Goal: Task Accomplishment & Management: Use online tool/utility

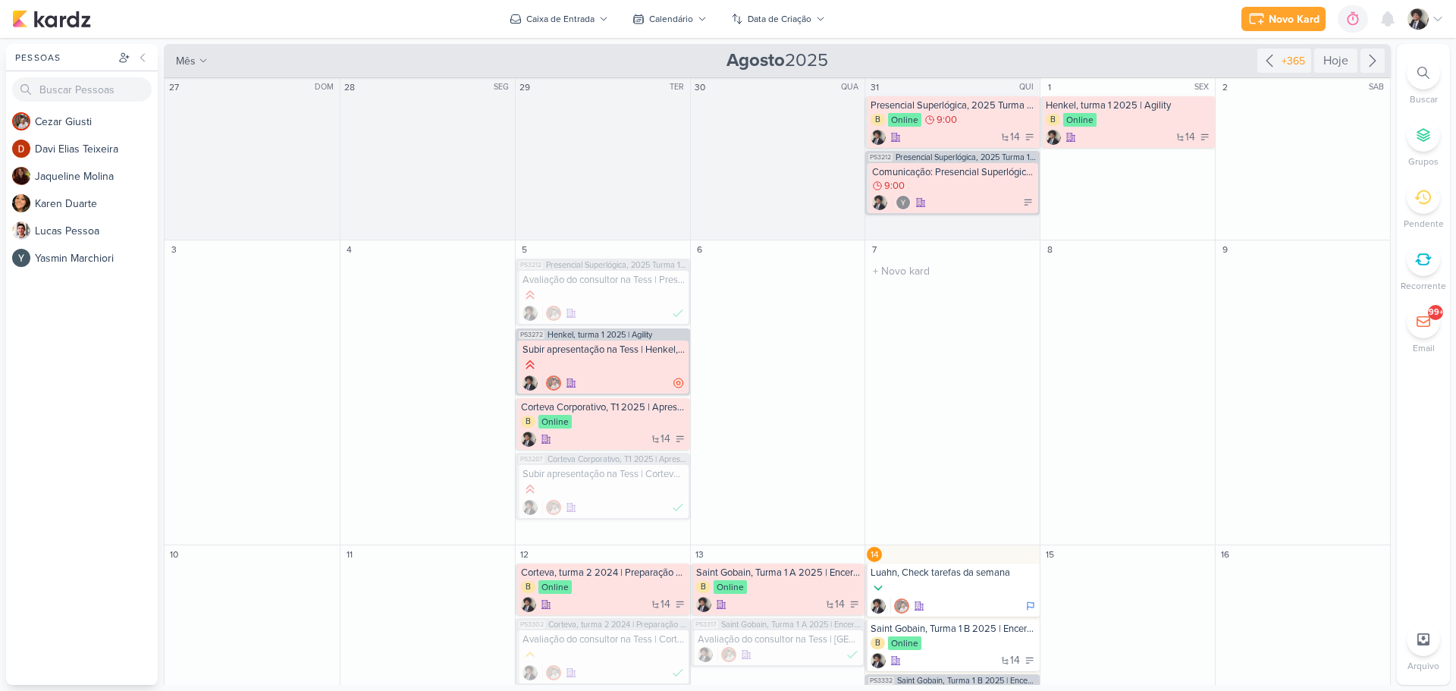
scroll to position [76, 0]
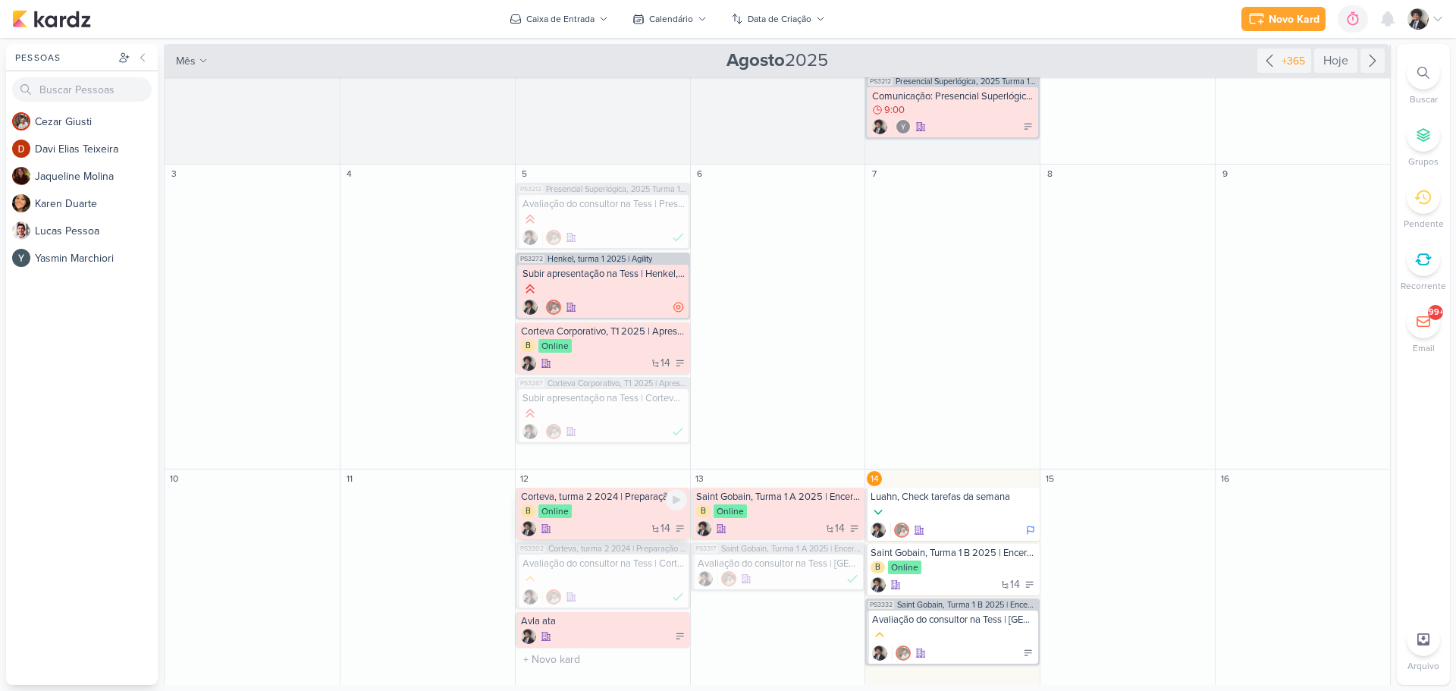
click at [617, 522] on div "14" at bounding box center [604, 528] width 166 height 15
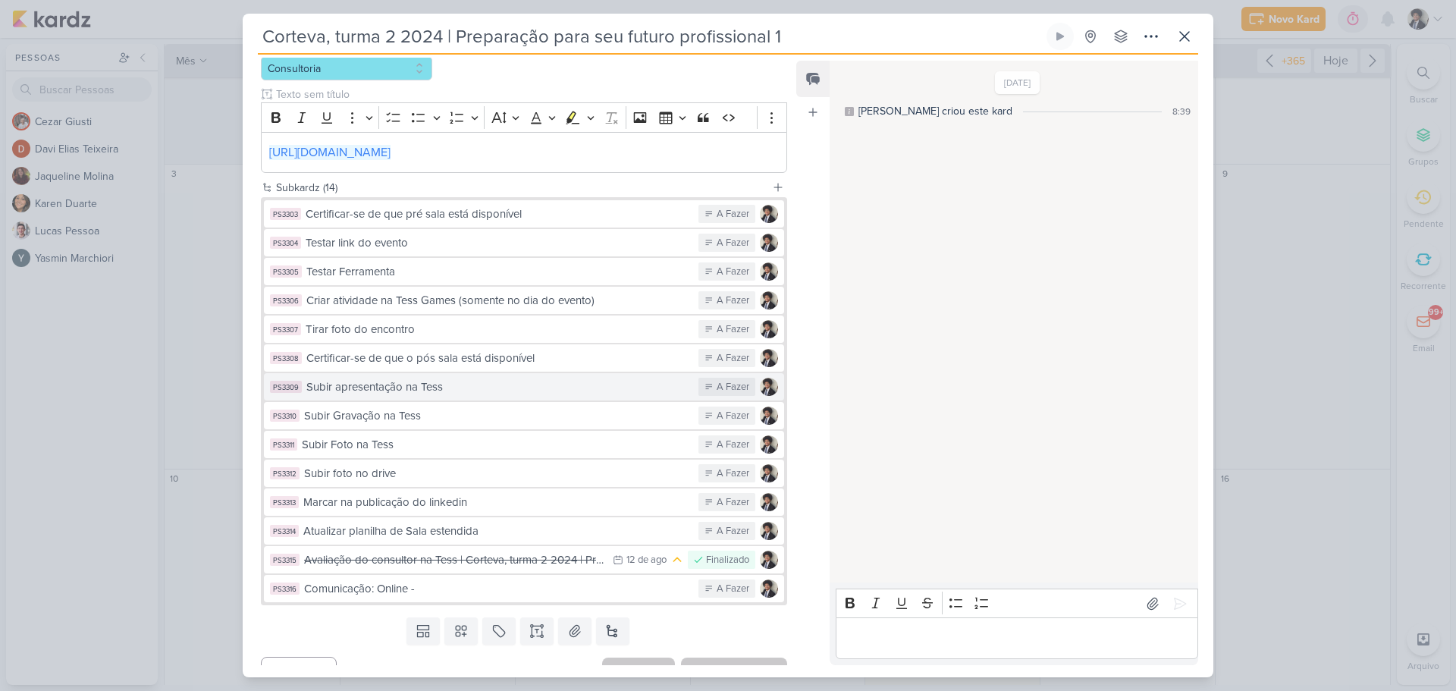
scroll to position [281, 0]
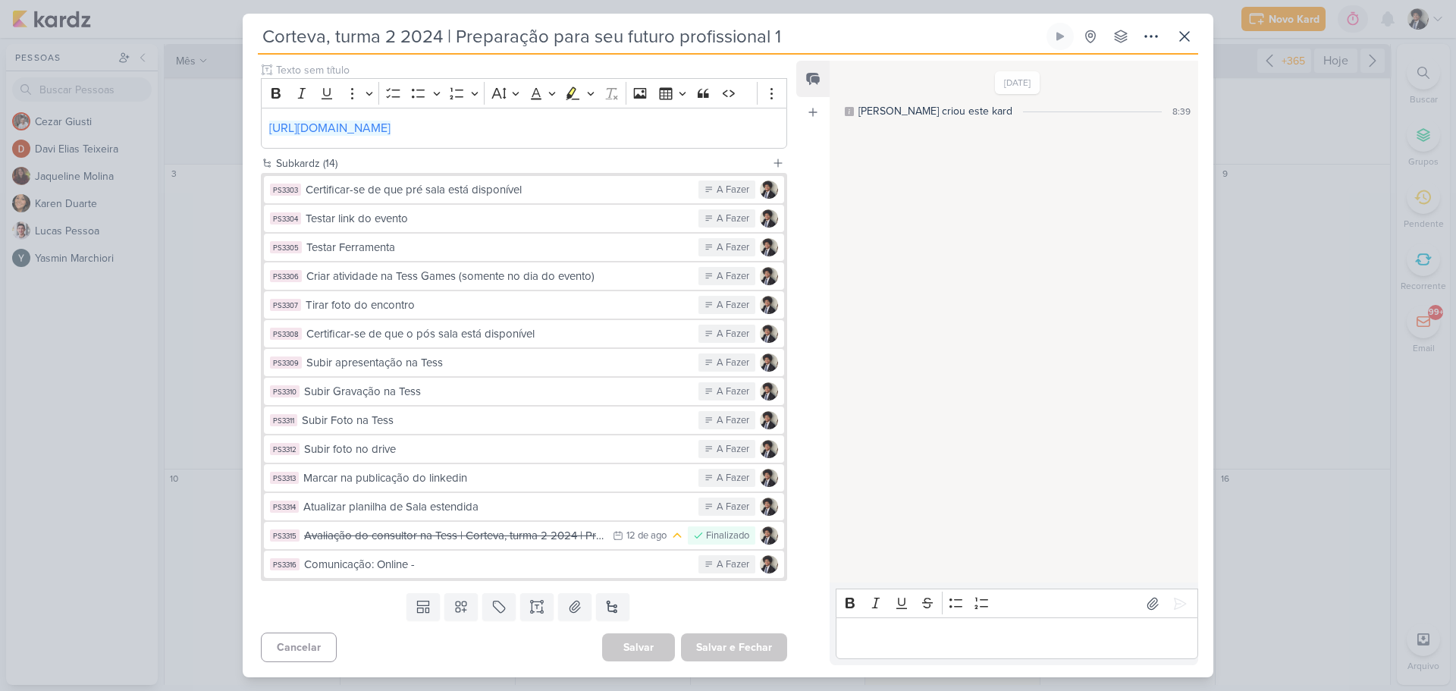
click at [453, 562] on div "Comunicação: Online -" at bounding box center [497, 564] width 387 height 17
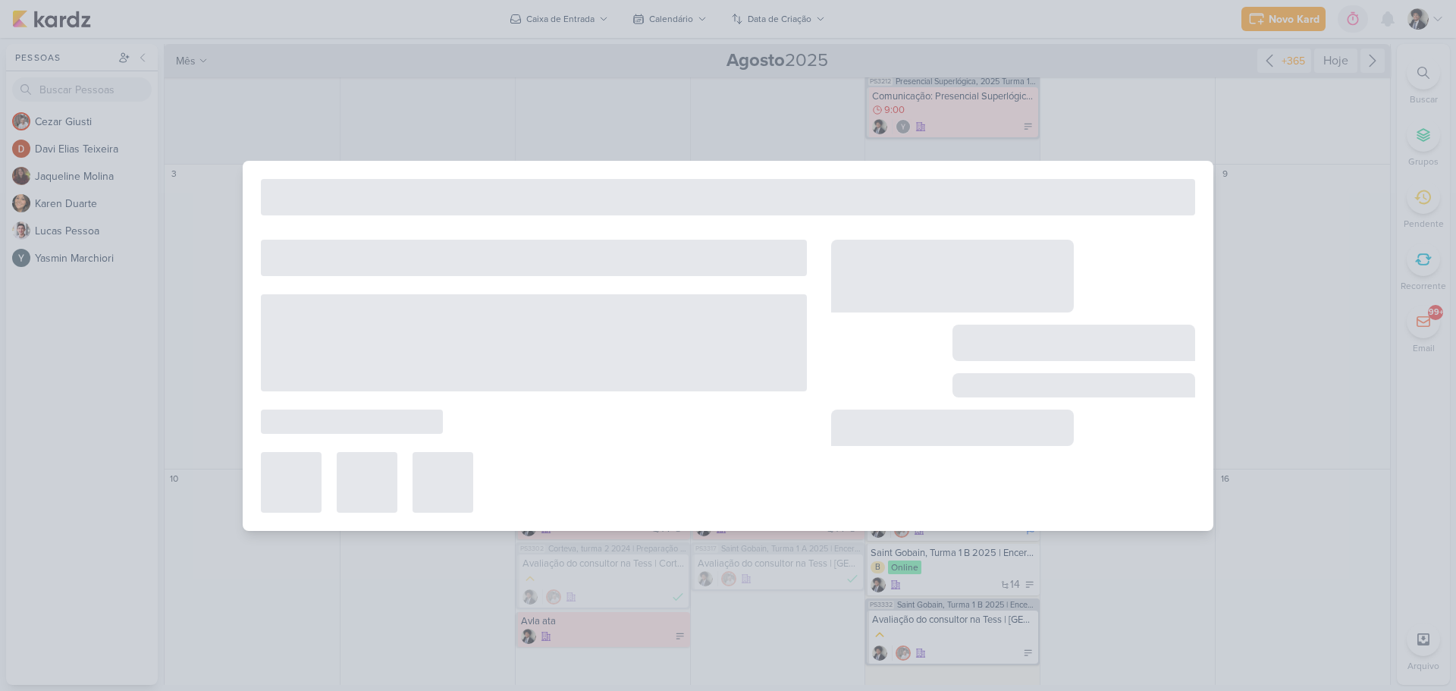
type input "Comunicação: Online -"
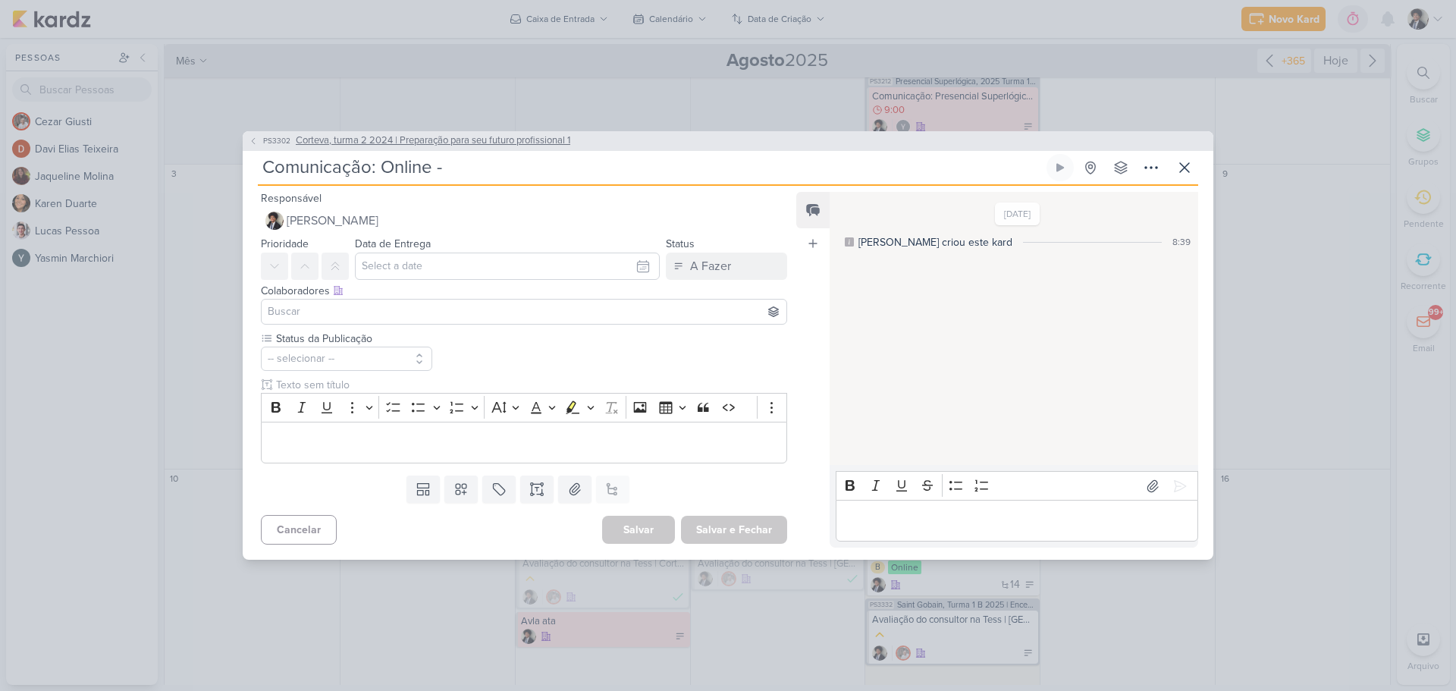
click at [266, 136] on span "PS3302" at bounding box center [277, 140] width 32 height 11
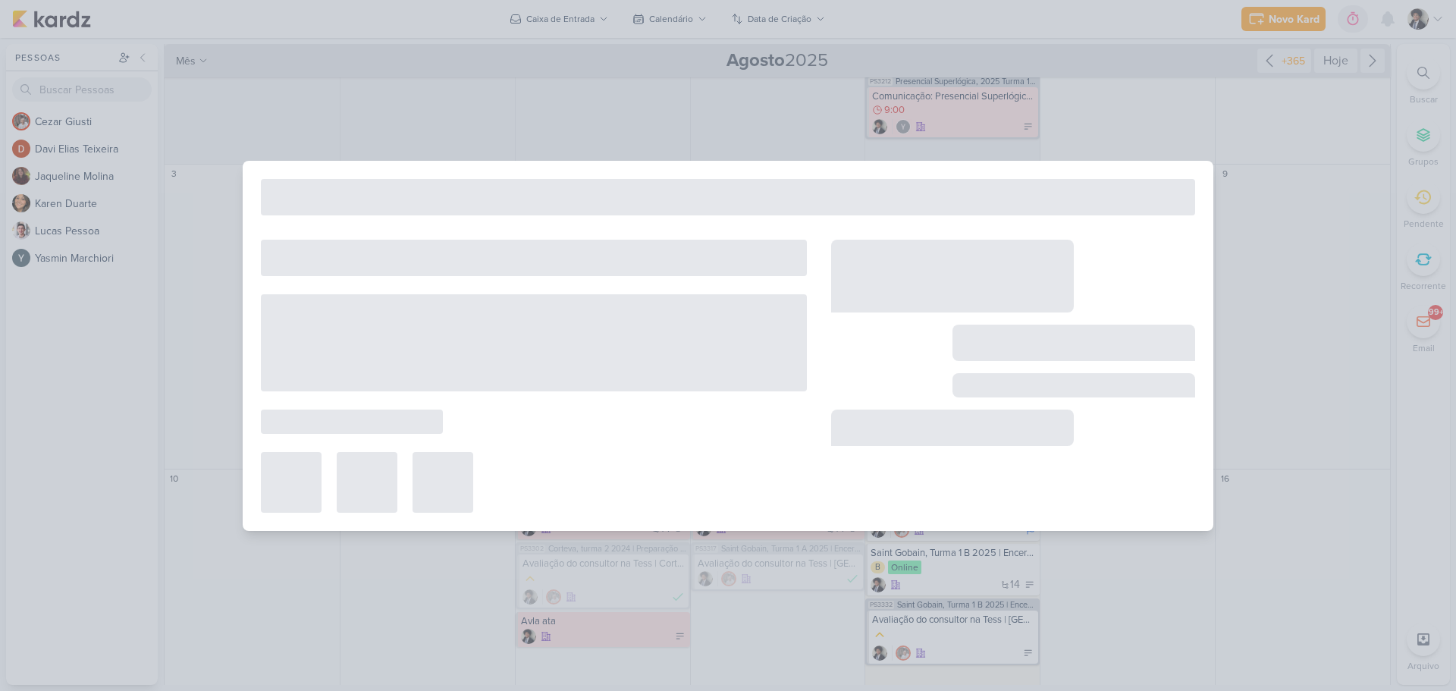
type input "Corteva, turma 2 2024 | Preparação para seu futuro profissional 1"
type input "[DATE] 23:59"
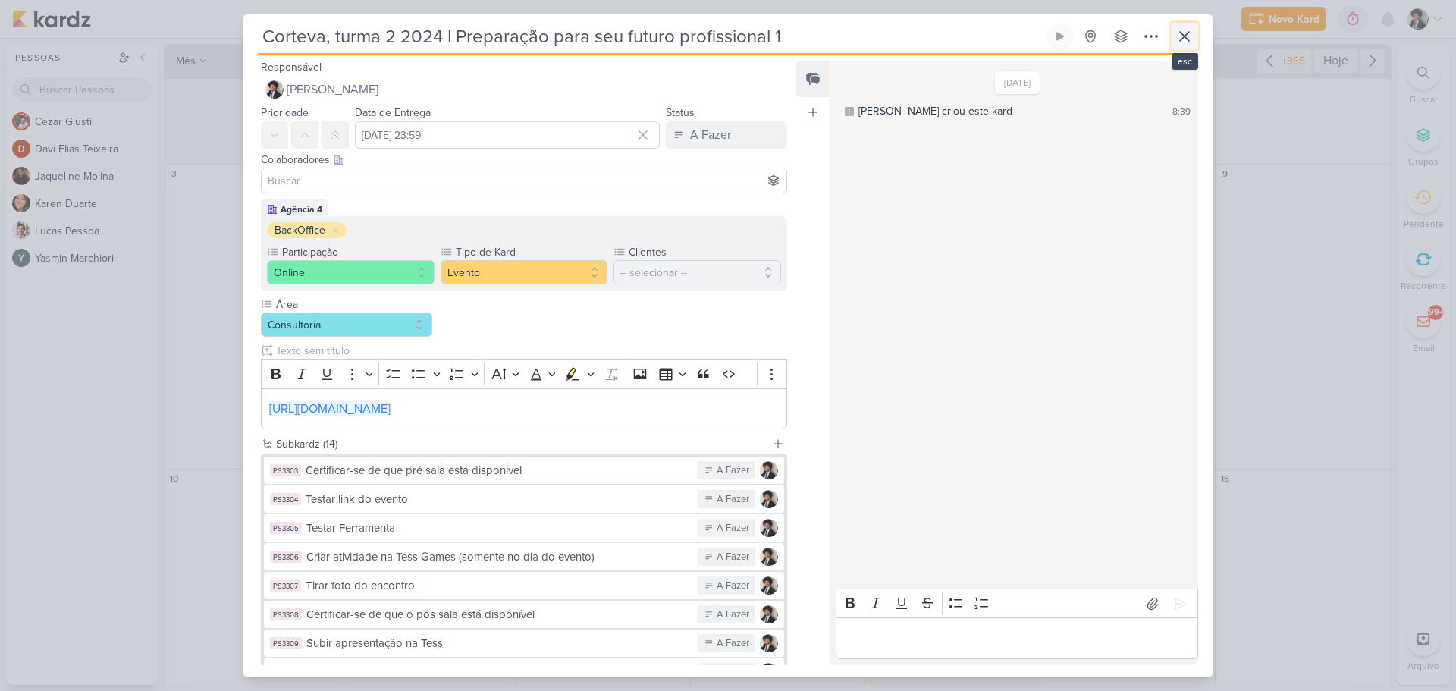
click at [1183, 33] on icon at bounding box center [1184, 36] width 18 height 18
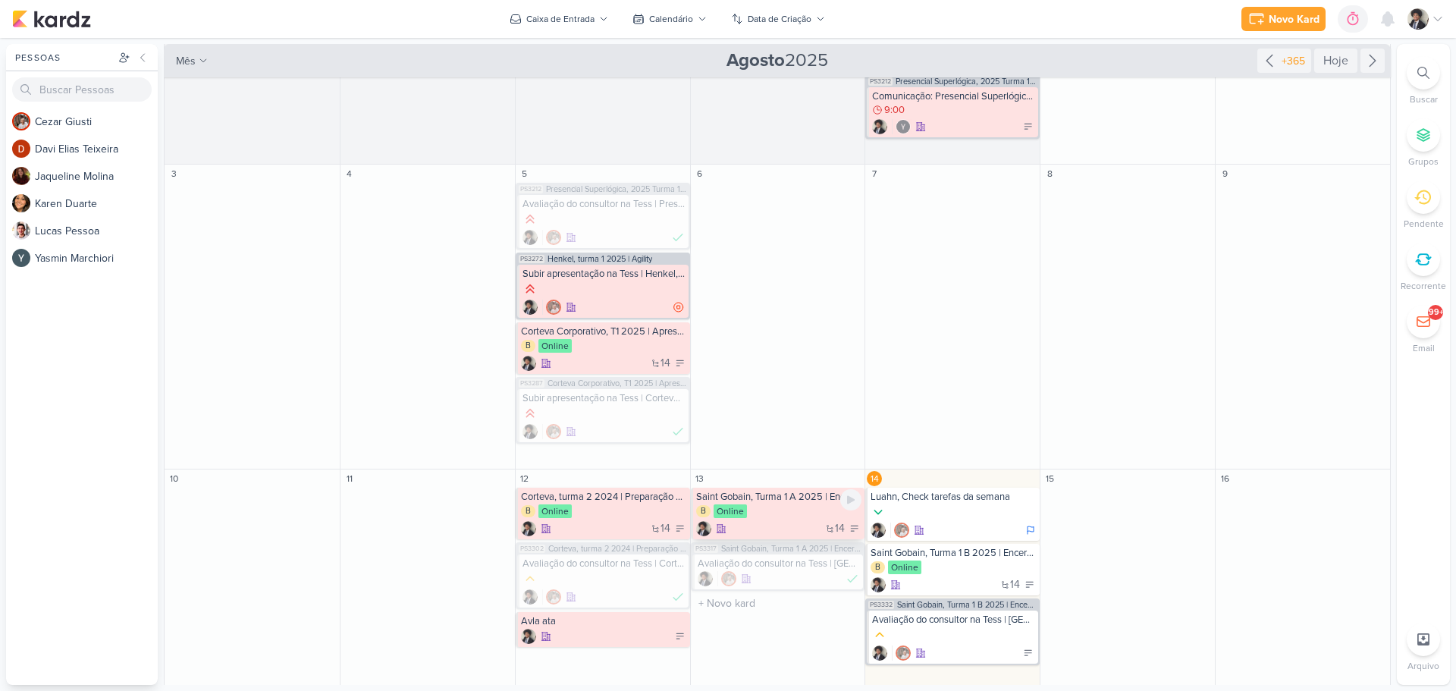
click at [783, 524] on div "14" at bounding box center [779, 528] width 166 height 15
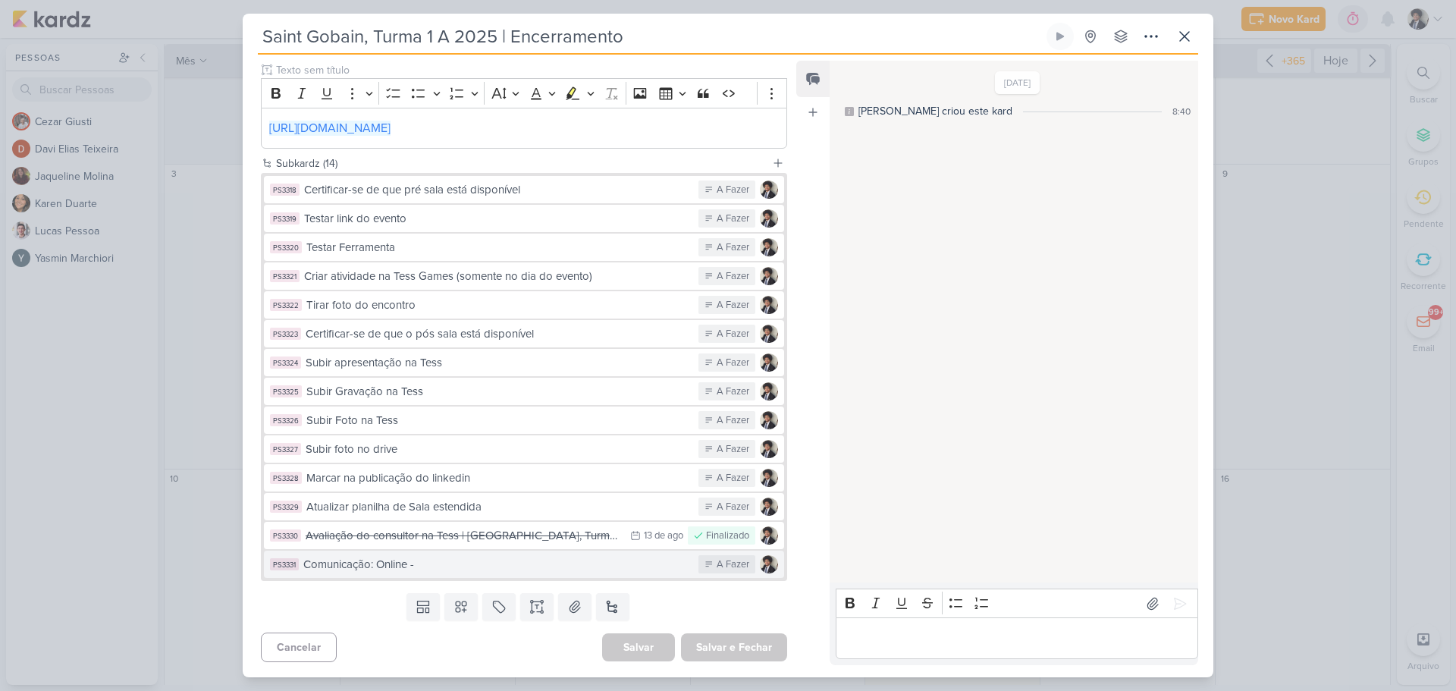
click at [473, 563] on div "Comunicação: Online -" at bounding box center [496, 564] width 387 height 17
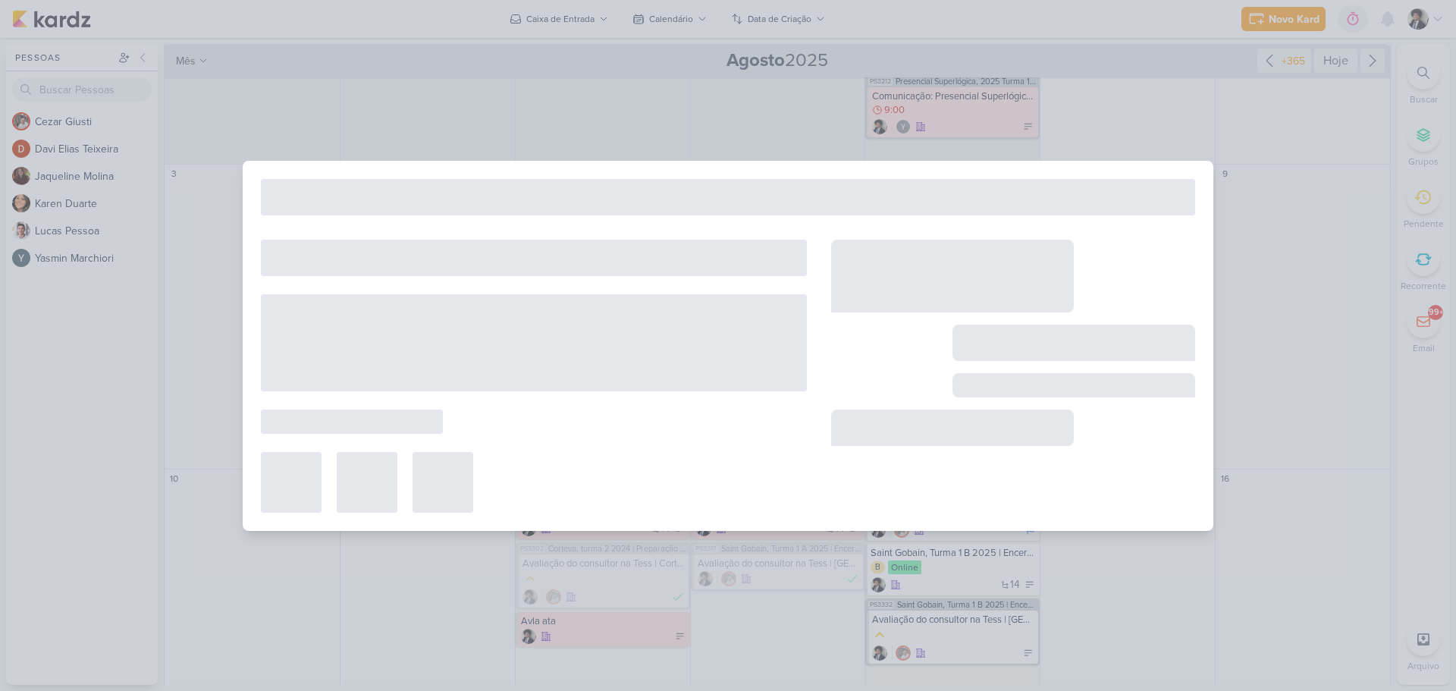
type input "Comunicação: Online -"
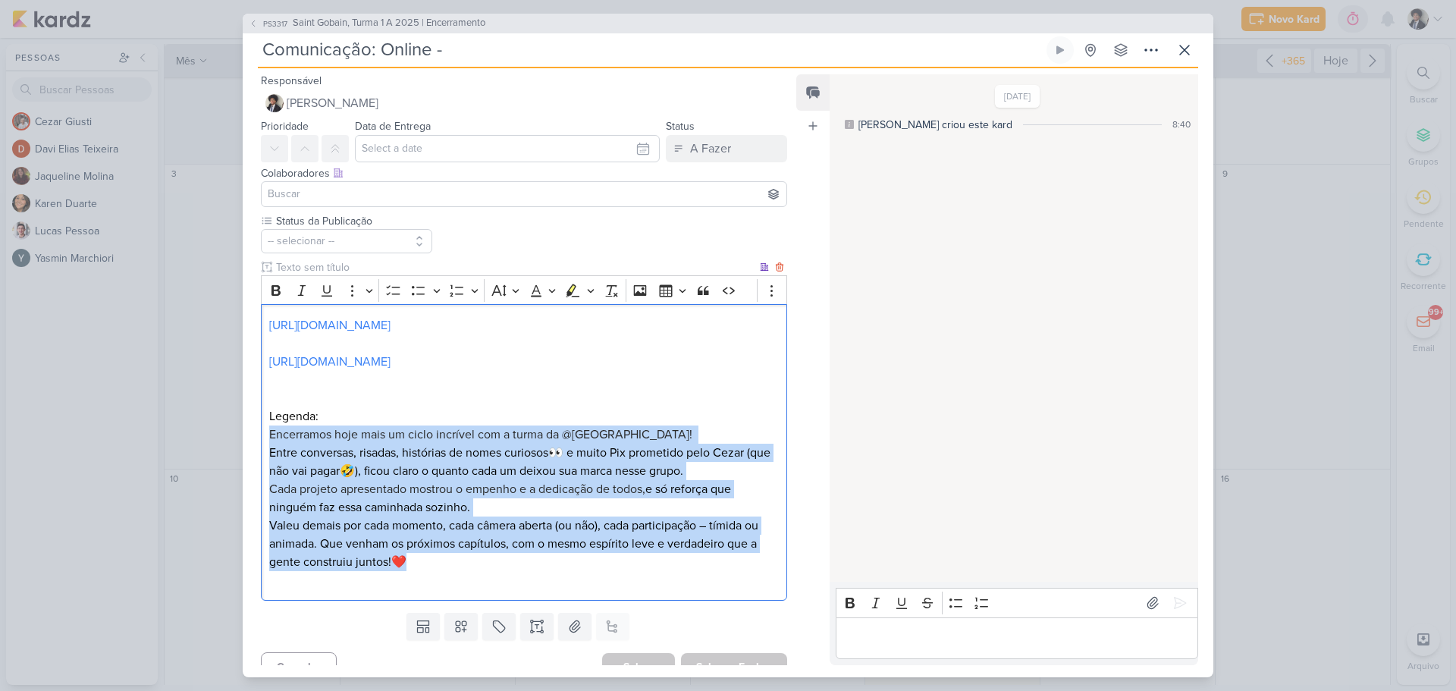
drag, startPoint x: 265, startPoint y: 434, endPoint x: 449, endPoint y: 563, distance: 223.8
click at [447, 563] on div "[URL][DOMAIN_NAME] [URL][DOMAIN_NAME] Legenda: Encerramos hoje mais um ciclo in…" at bounding box center [524, 452] width 526 height 296
click at [459, 562] on p "Valeu demais por cada momento, cada câmera aberta (ou não), cada participação –…" at bounding box center [523, 543] width 509 height 55
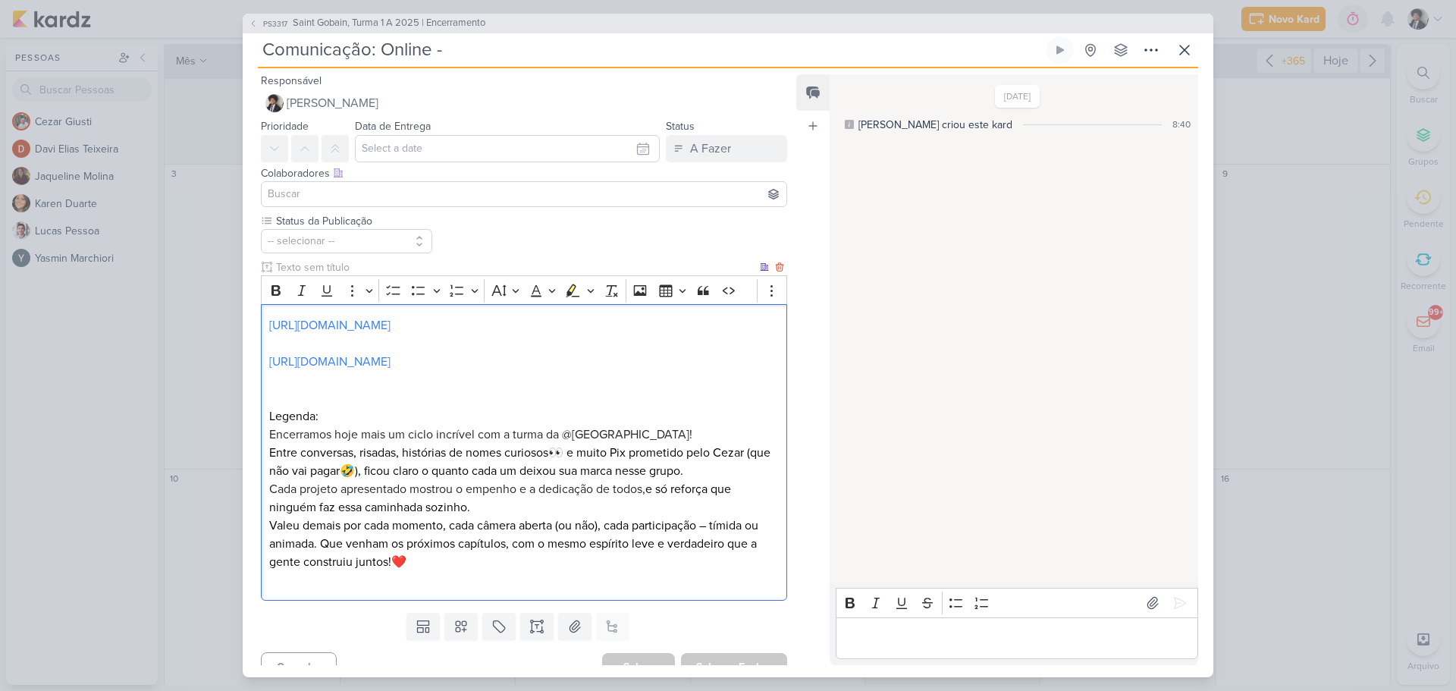
click at [470, 507] on p "Cada projeto apresentado mostrou o empenho e a dedicação de todos, e só reforça…" at bounding box center [523, 498] width 509 height 36
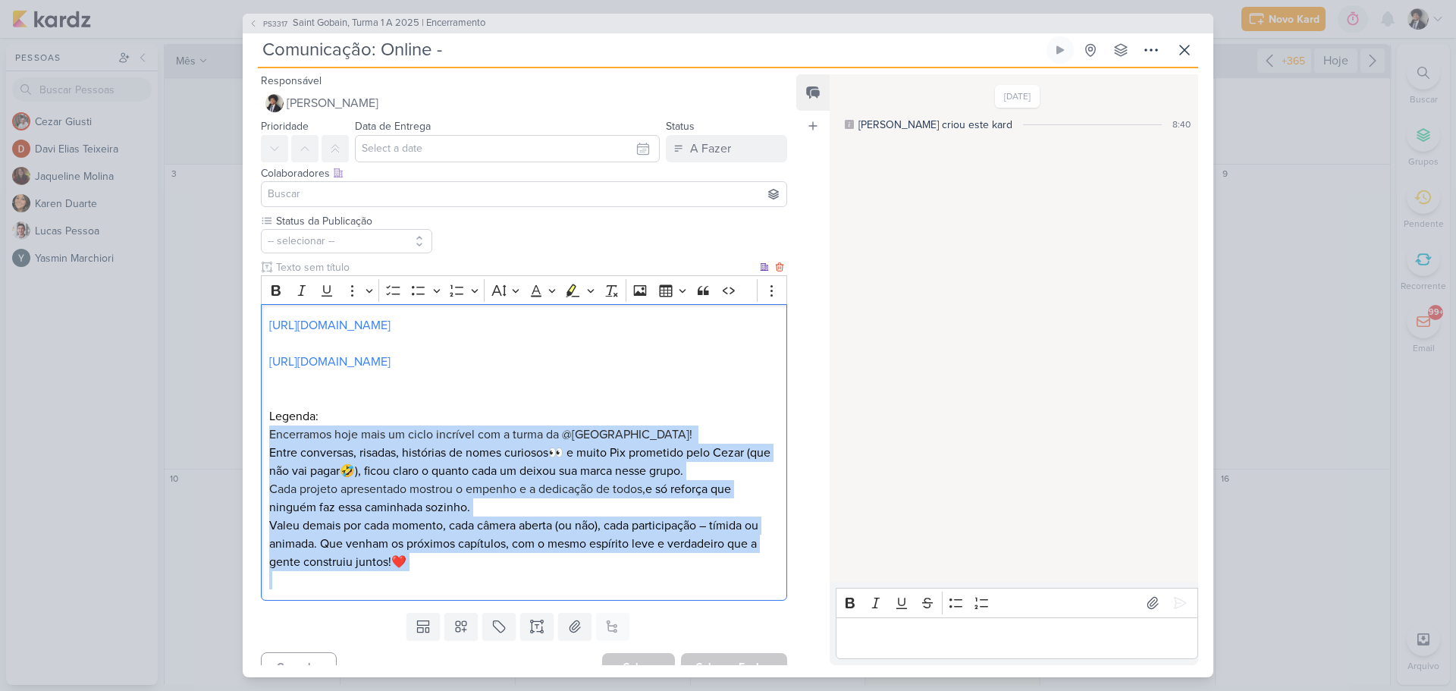
drag, startPoint x: 268, startPoint y: 430, endPoint x: 422, endPoint y: 574, distance: 210.8
click at [422, 574] on div "[URL][DOMAIN_NAME] [URL][DOMAIN_NAME] Legenda: Encerramos hoje mais um ciclo in…" at bounding box center [524, 452] width 526 height 296
copy div "Encerramos hoje mais um ciclo incrível com a turma da @[GEOGRAPHIC_DATA]! Entre…"
